Goal: Task Accomplishment & Management: Manage account settings

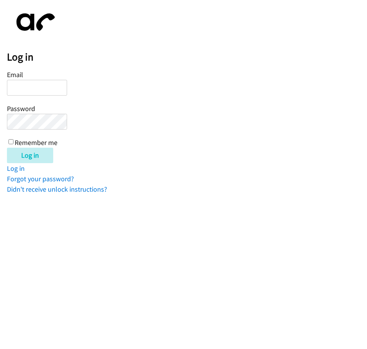
click at [64, 194] on html "Log in Email Password Remember me Log in Log in Forgot your password? Didn't re…" at bounding box center [183, 97] width 367 height 194
click at [153, 194] on html "Log in Email Password Remember me Log in Log in Forgot your password? Didn't re…" at bounding box center [183, 97] width 367 height 194
click at [49, 194] on html "Log in Email Password Remember me Log in Log in Forgot your password? Didn't re…" at bounding box center [183, 97] width 367 height 194
click at [31, 87] on input "Email" at bounding box center [37, 88] width 60 height 16
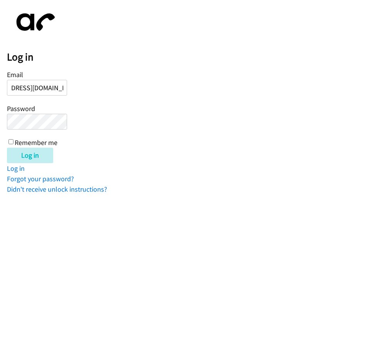
type input "[EMAIL_ADDRESS][DOMAIN_NAME]"
click at [7, 148] on input "Log in" at bounding box center [30, 155] width 46 height 15
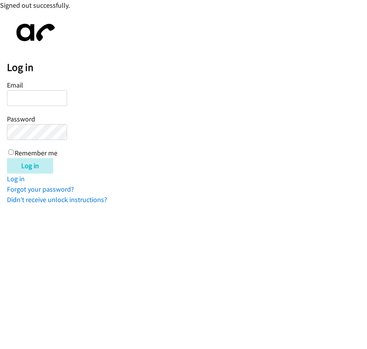
click at [45, 100] on input "Email" at bounding box center [37, 98] width 60 height 16
type input "[EMAIL_ADDRESS][DOMAIN_NAME]"
click at [7, 158] on input "Log in" at bounding box center [30, 165] width 46 height 15
